Goal: Transaction & Acquisition: Purchase product/service

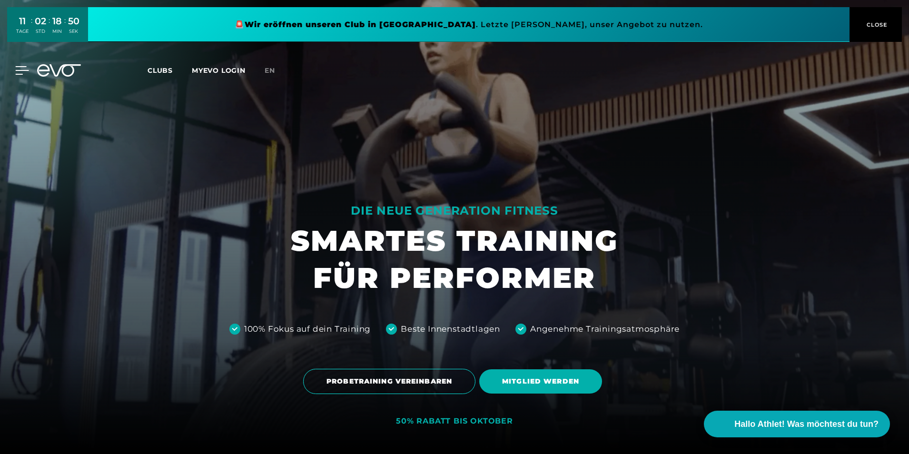
click at [14, 67] on div at bounding box center [14, 70] width 29 height 9
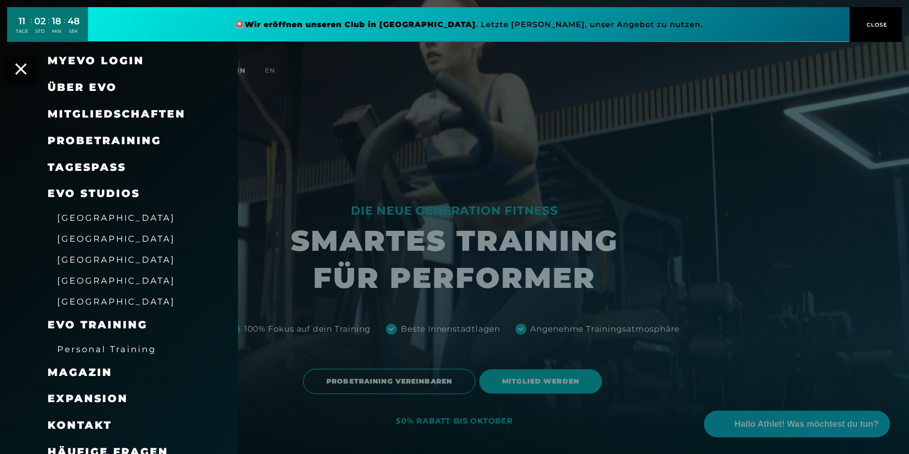
click at [107, 167] on link "TAGESPASS" at bounding box center [87, 167] width 79 height 13
click at [86, 167] on link "TAGESPASS" at bounding box center [87, 167] width 79 height 13
click at [93, 171] on link "TAGESPASS" at bounding box center [87, 167] width 79 height 13
